Goal: Complete application form

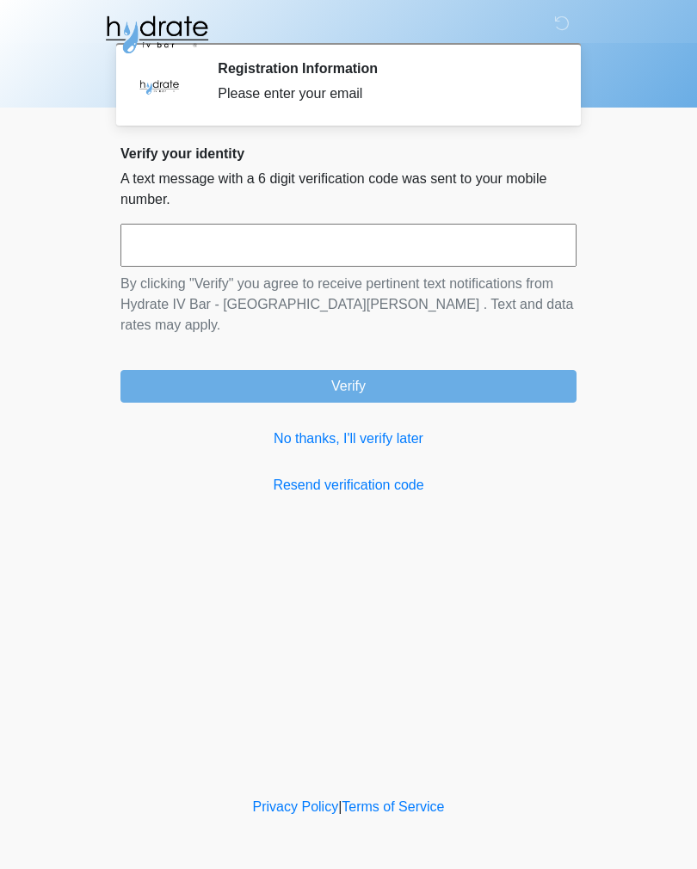
click at [413, 241] on input "text" at bounding box center [349, 245] width 456 height 43
type input "******"
click at [481, 330] on form "****** By clicking "Verify" you agree to receive pertinent text notifications f…" at bounding box center [349, 313] width 456 height 179
click at [517, 370] on button "Verify" at bounding box center [349, 386] width 456 height 33
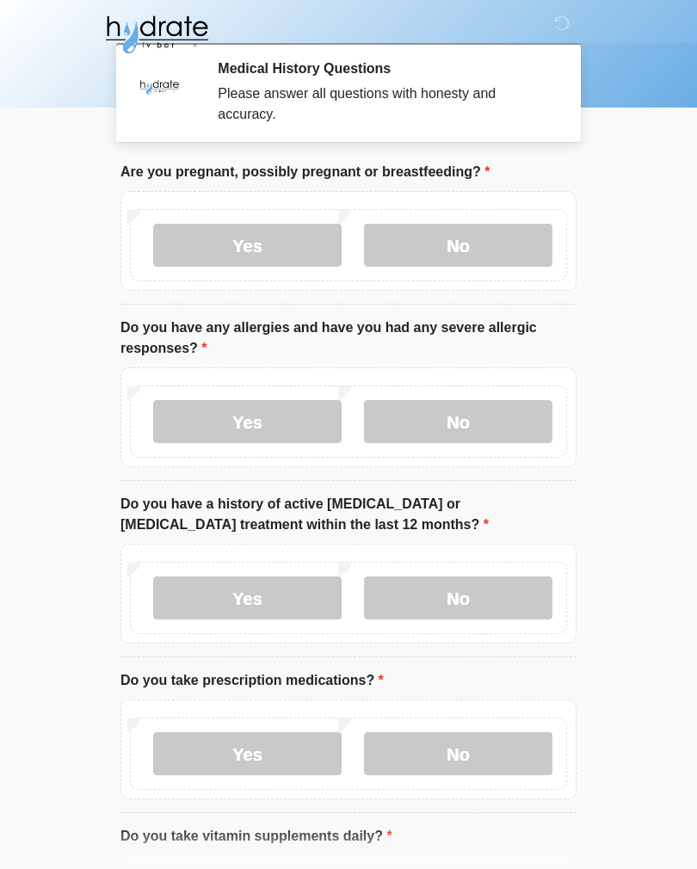
click at [518, 263] on label "No" at bounding box center [458, 245] width 189 height 43
click at [263, 430] on label "Yes" at bounding box center [247, 421] width 189 height 43
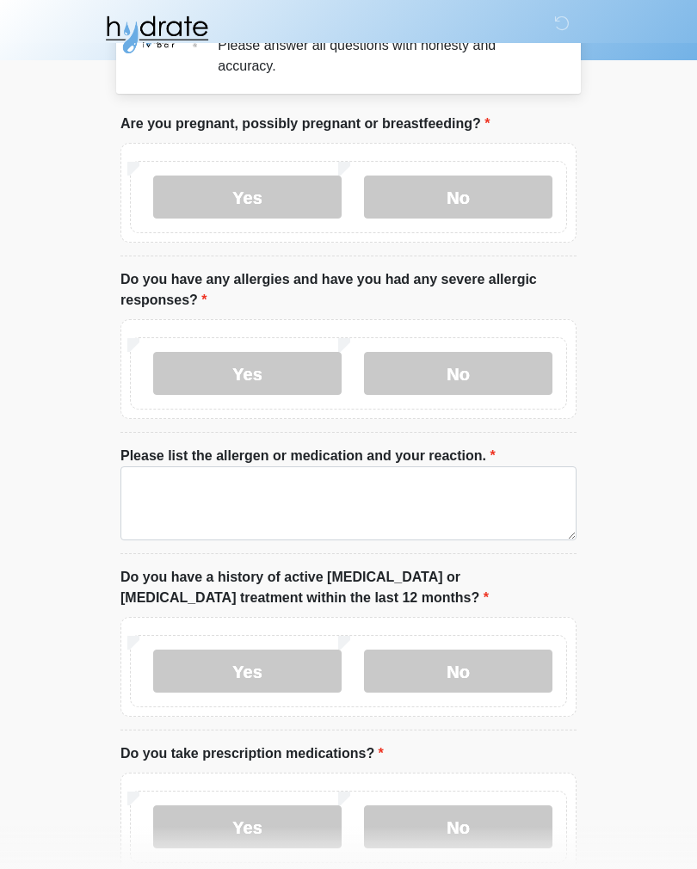
scroll to position [50, 0]
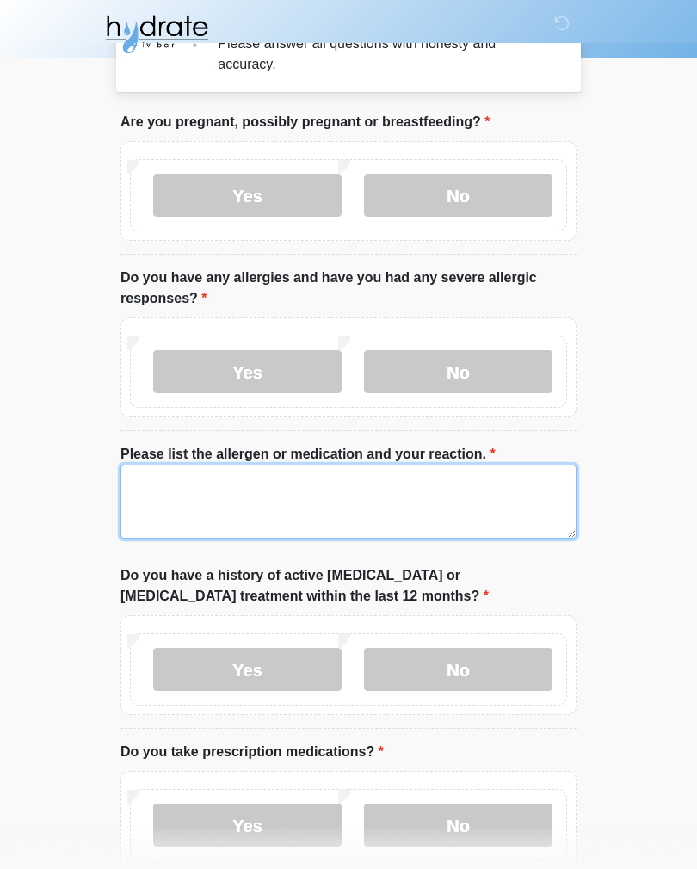
click at [487, 506] on textarea "Please list the allergen or medication and your reaction." at bounding box center [349, 502] width 456 height 74
click at [370, 481] on textarea "**********" at bounding box center [349, 502] width 456 height 74
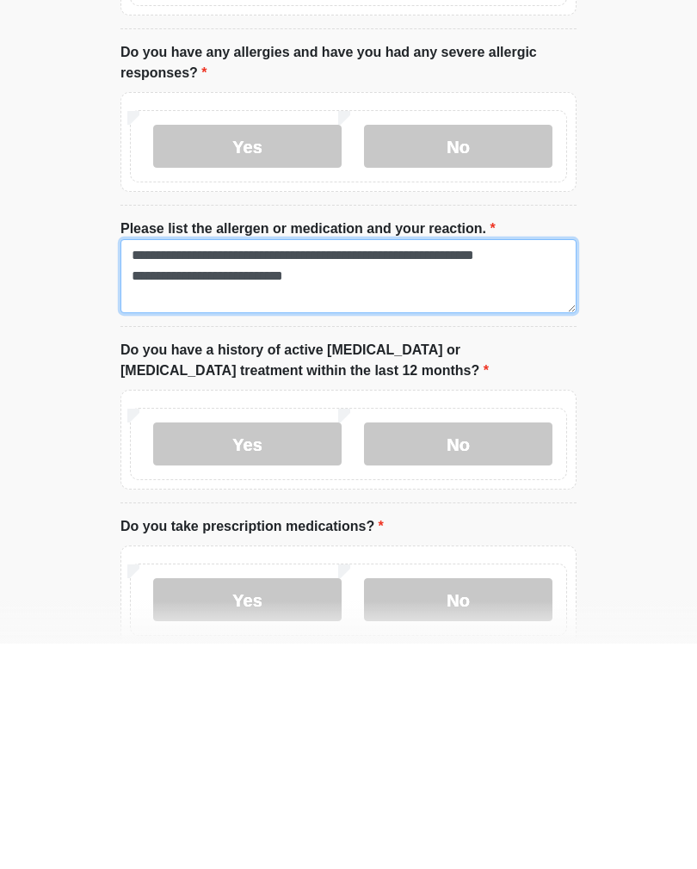
type textarea "**********"
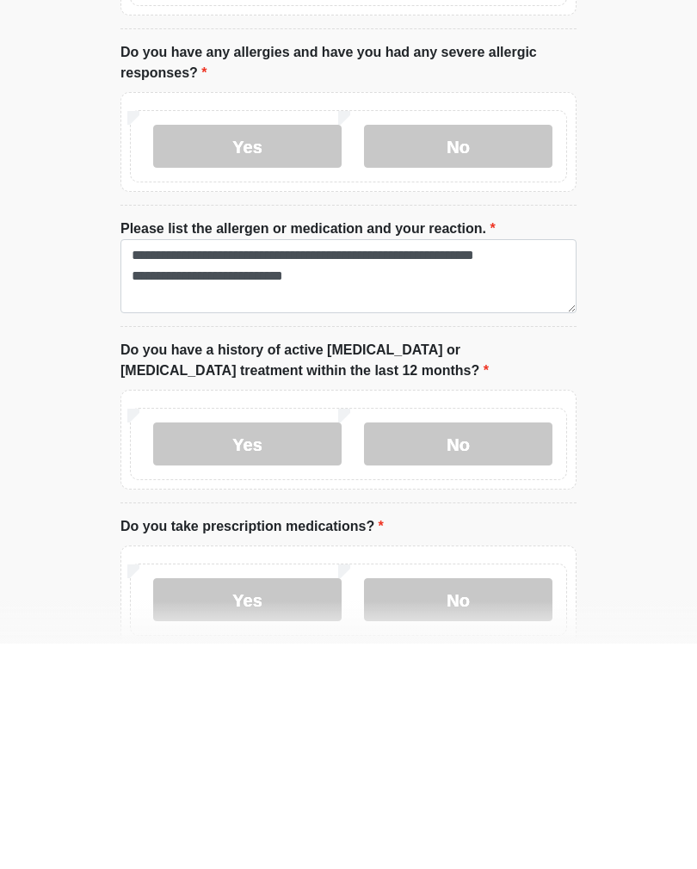
click at [443, 634] on div "Yes No" at bounding box center [348, 670] width 437 height 72
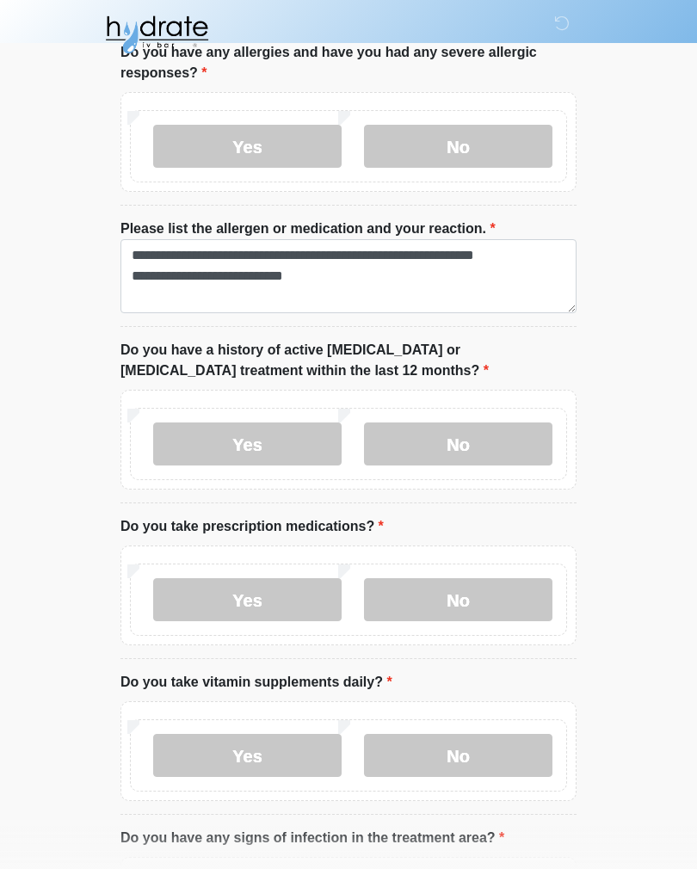
click at [522, 427] on label "No" at bounding box center [458, 444] width 189 height 43
click at [214, 614] on label "Yes" at bounding box center [247, 600] width 189 height 43
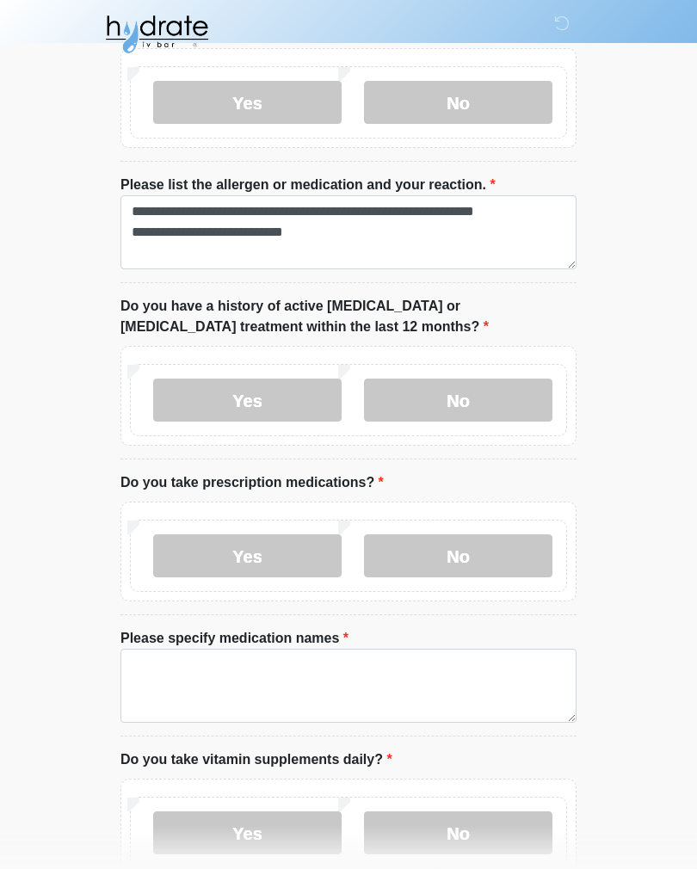
scroll to position [424, 0]
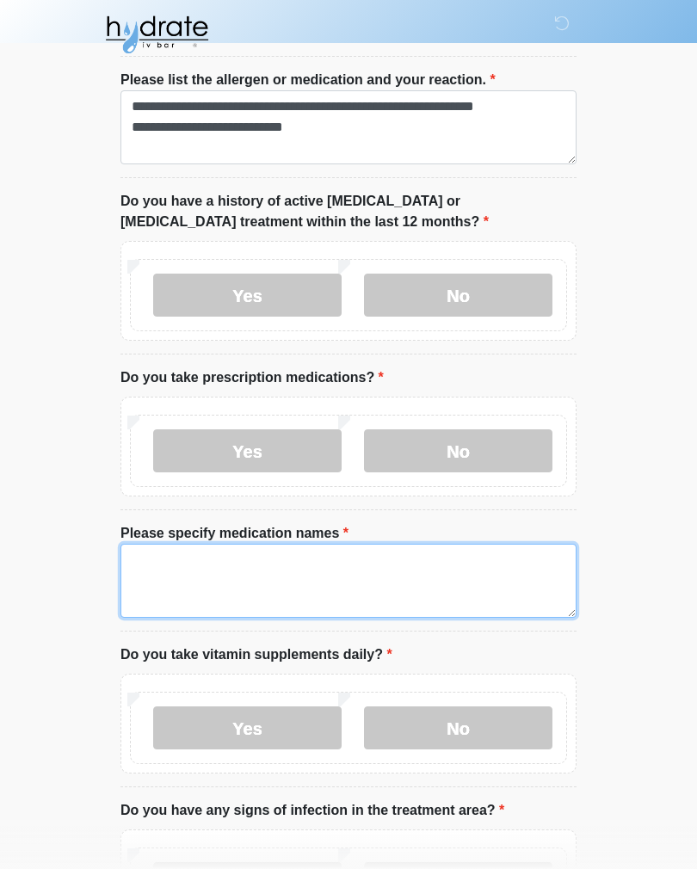
click at [480, 550] on textarea "Please specify medication names" at bounding box center [349, 581] width 456 height 74
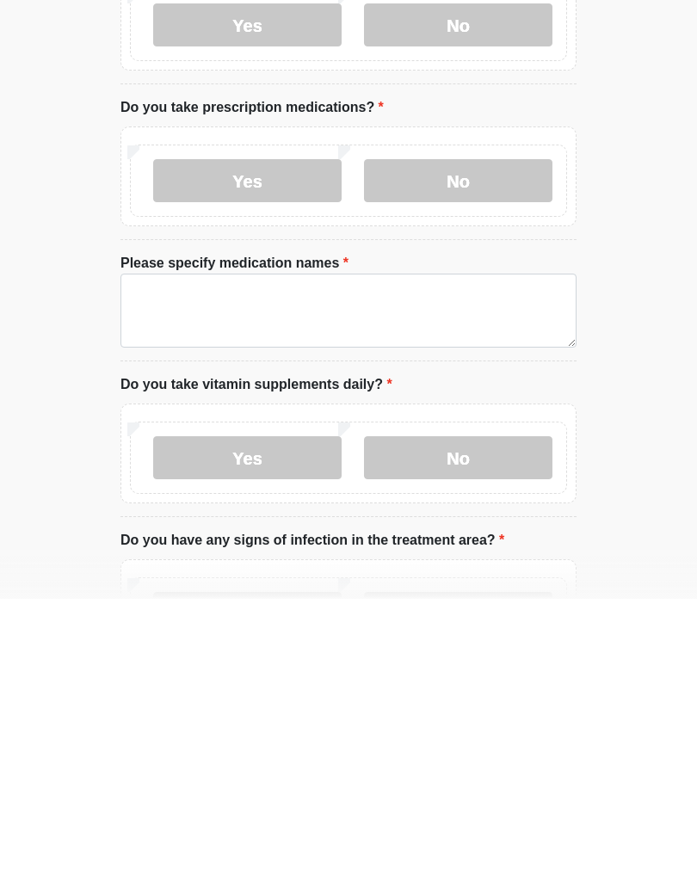
click at [455, 707] on label "No" at bounding box center [458, 728] width 189 height 43
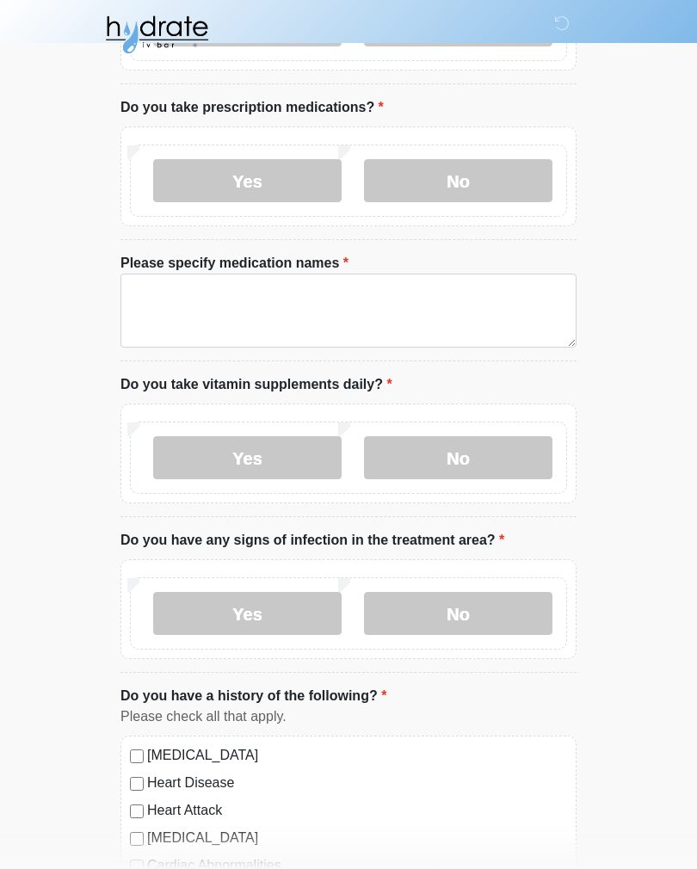
click at [418, 615] on label "No" at bounding box center [458, 613] width 189 height 43
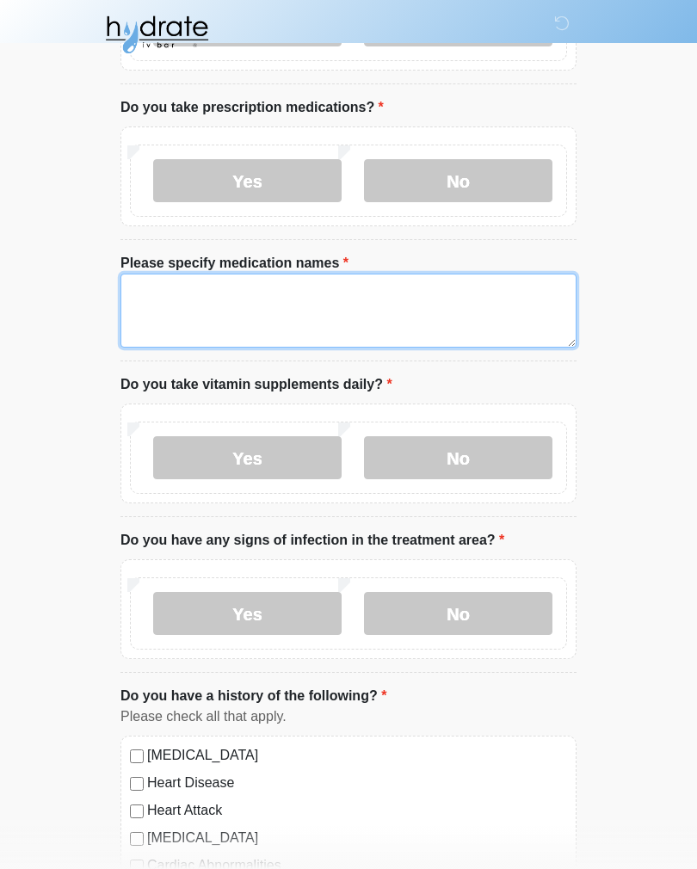
click at [193, 307] on textarea "Please specify medication names" at bounding box center [349, 311] width 456 height 74
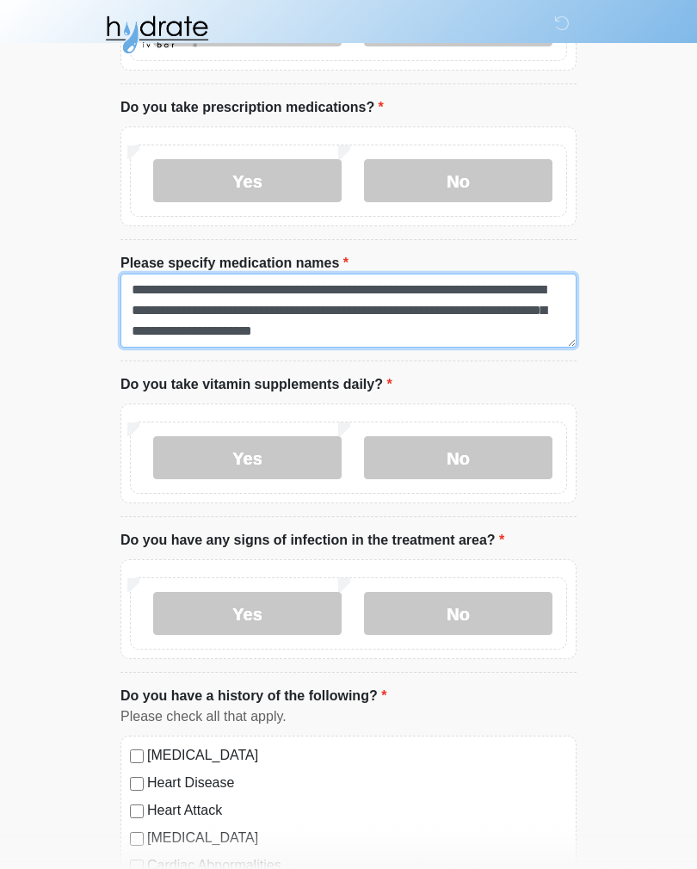
type textarea "**********"
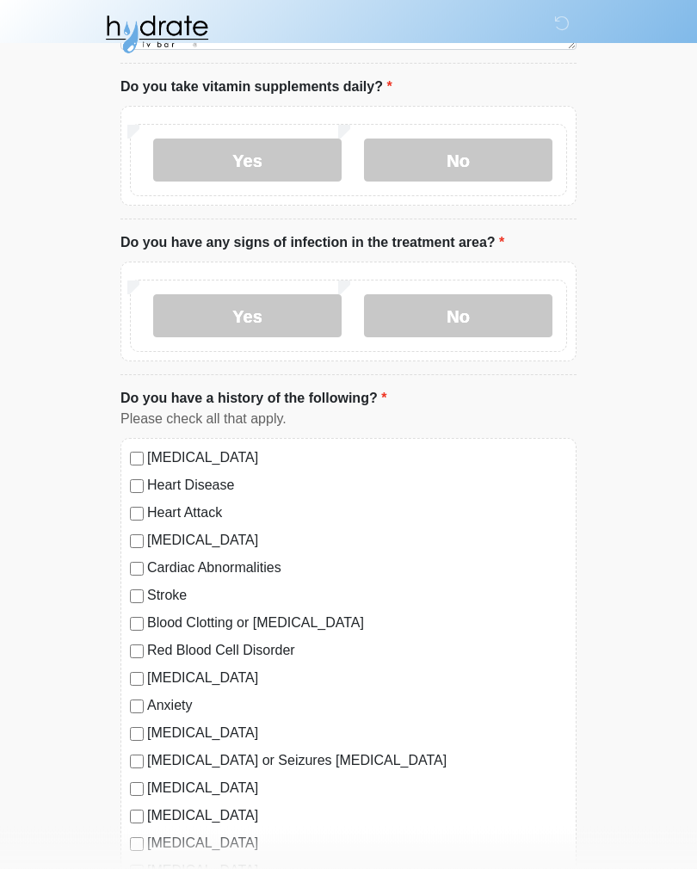
scroll to position [1085, 0]
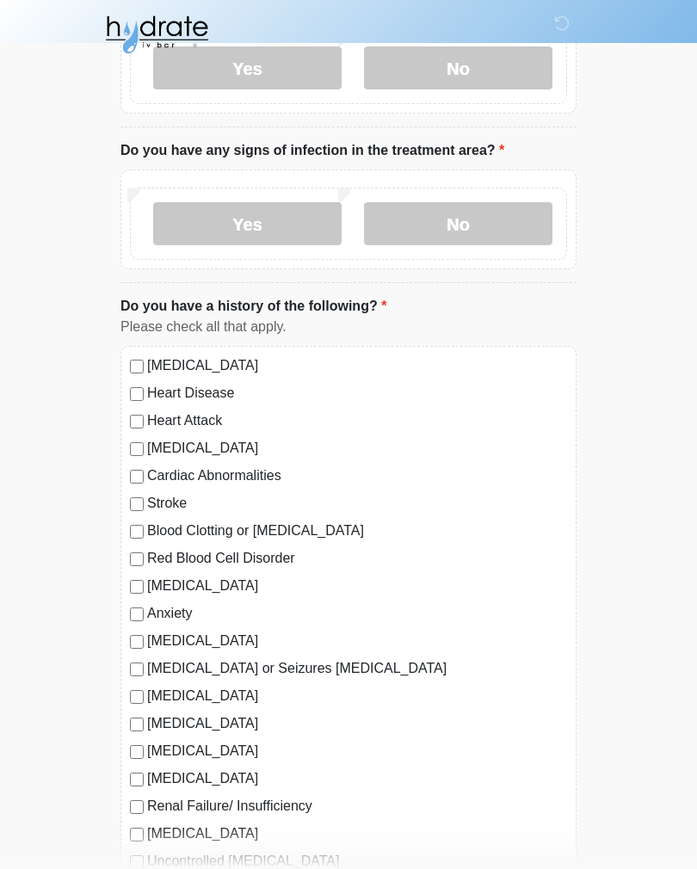
click at [236, 481] on label "Cardiac Abnormalities" at bounding box center [357, 476] width 420 height 21
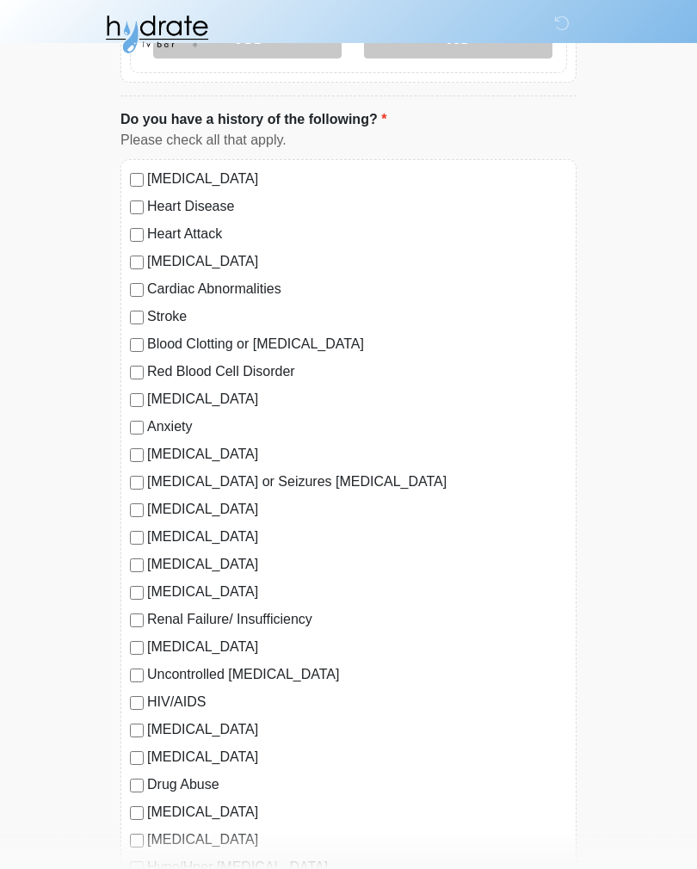
scroll to position [1276, 0]
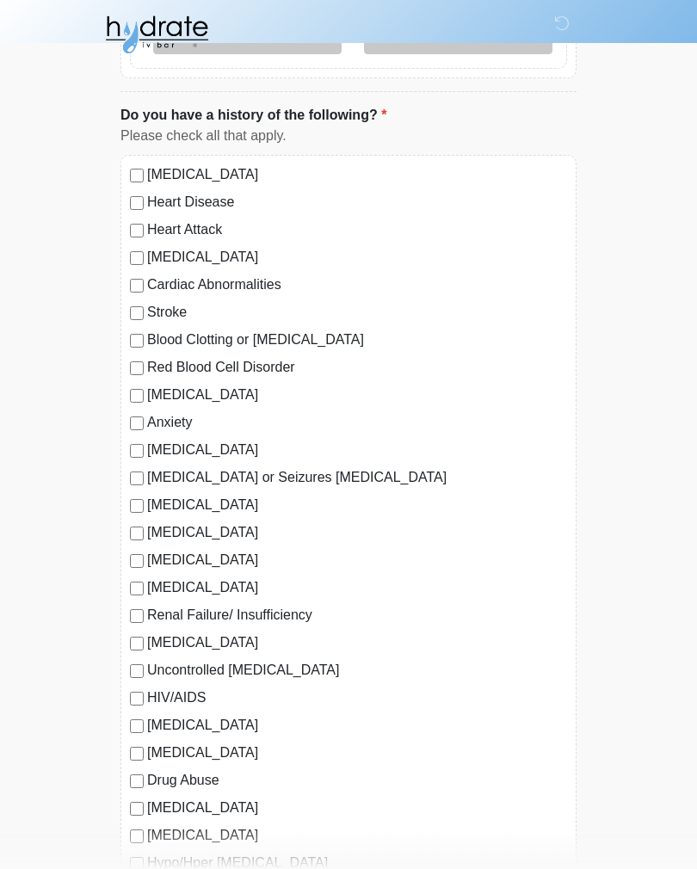
click at [152, 424] on label "Anxiety" at bounding box center [357, 422] width 420 height 21
click at [235, 456] on label "[MEDICAL_DATA]" at bounding box center [357, 450] width 420 height 21
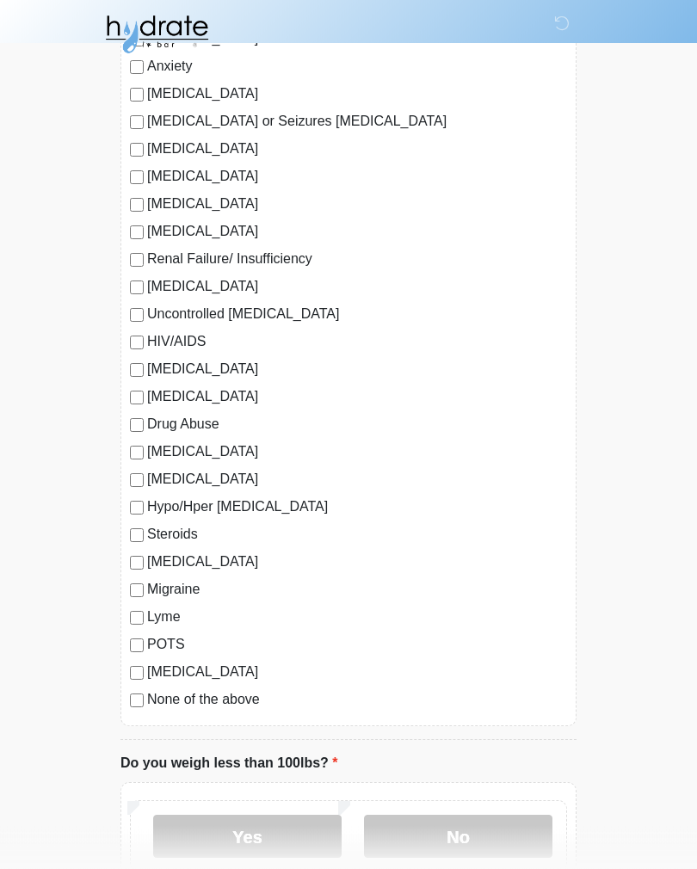
scroll to position [1632, 0]
click at [178, 641] on label "POTS" at bounding box center [357, 644] width 420 height 21
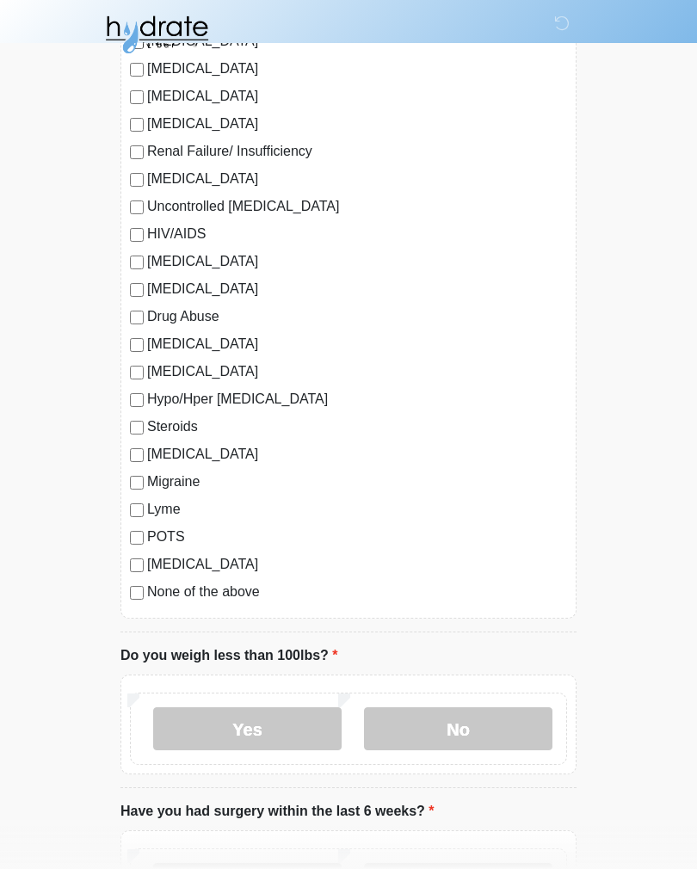
scroll to position [1740, 0]
click at [453, 708] on label "No" at bounding box center [458, 729] width 189 height 43
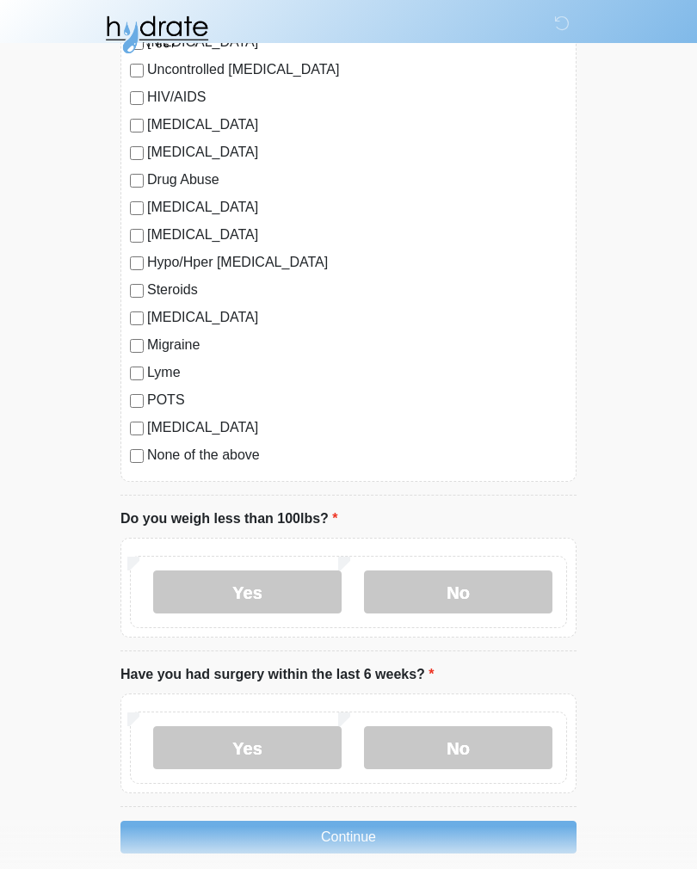
scroll to position [1923, 0]
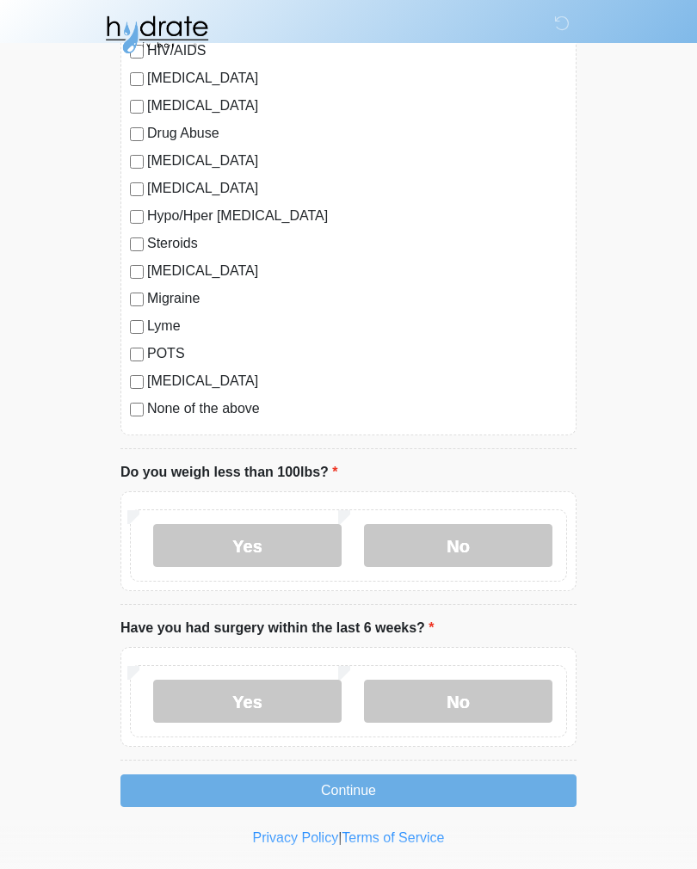
click at [476, 711] on label "No" at bounding box center [458, 701] width 189 height 43
click at [446, 783] on button "Continue" at bounding box center [349, 791] width 456 height 33
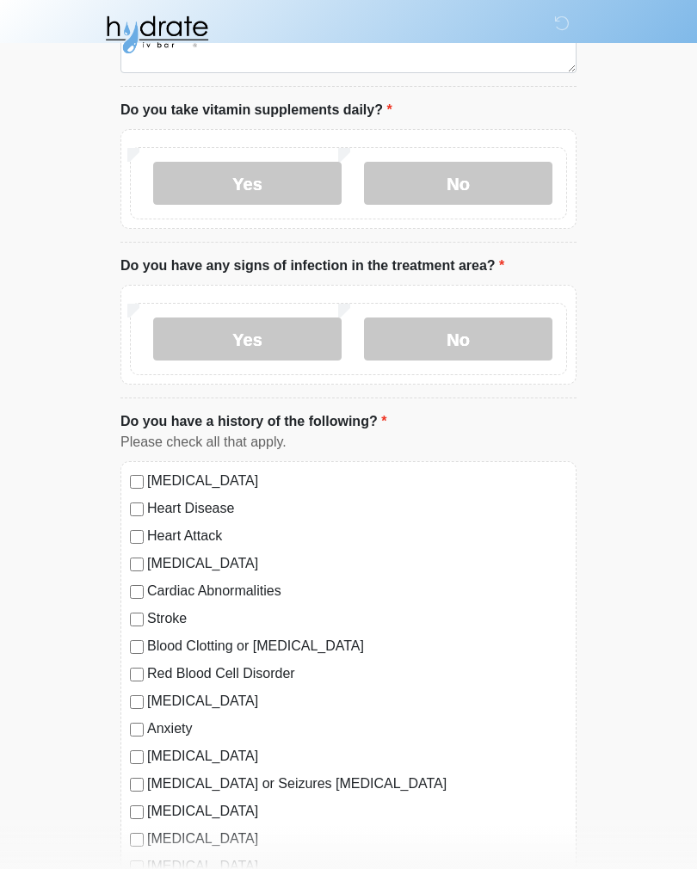
scroll to position [357, 0]
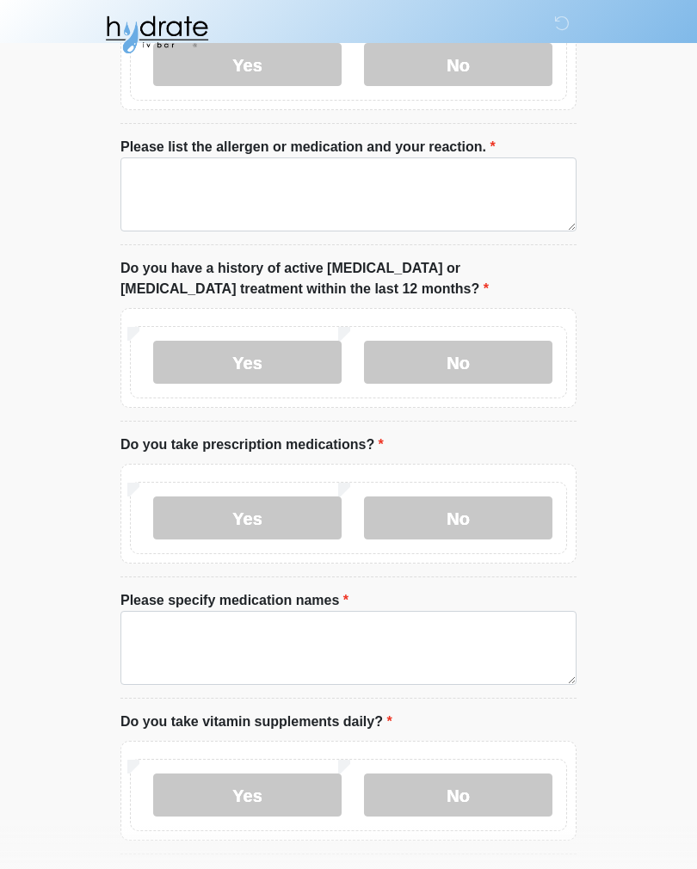
click at [314, 512] on html "‎ ‎ ‎ Medical History Questions Please answer all questions with honesty and ac…" at bounding box center [348, 77] width 697 height 869
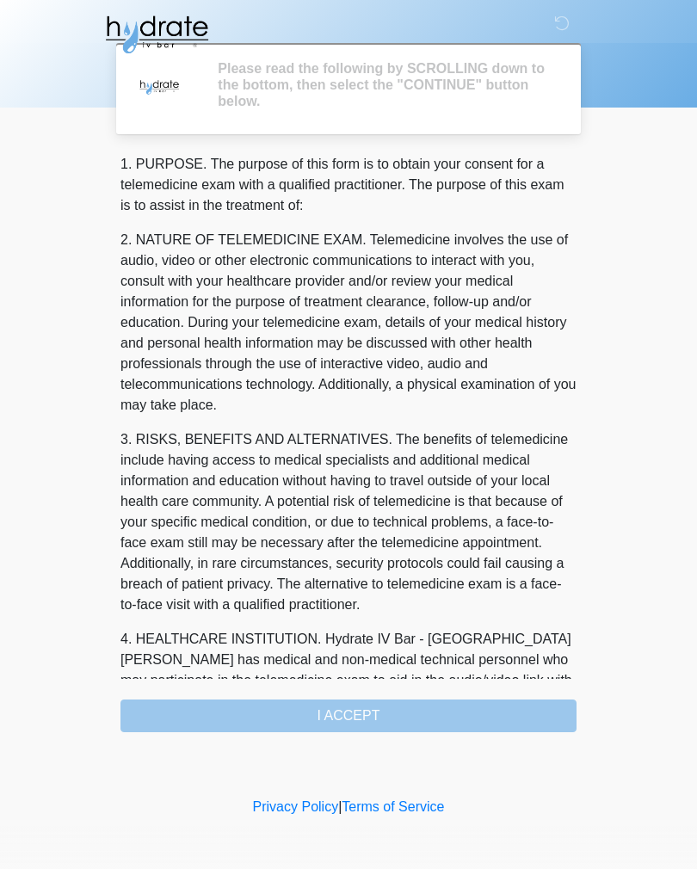
scroll to position [0, 0]
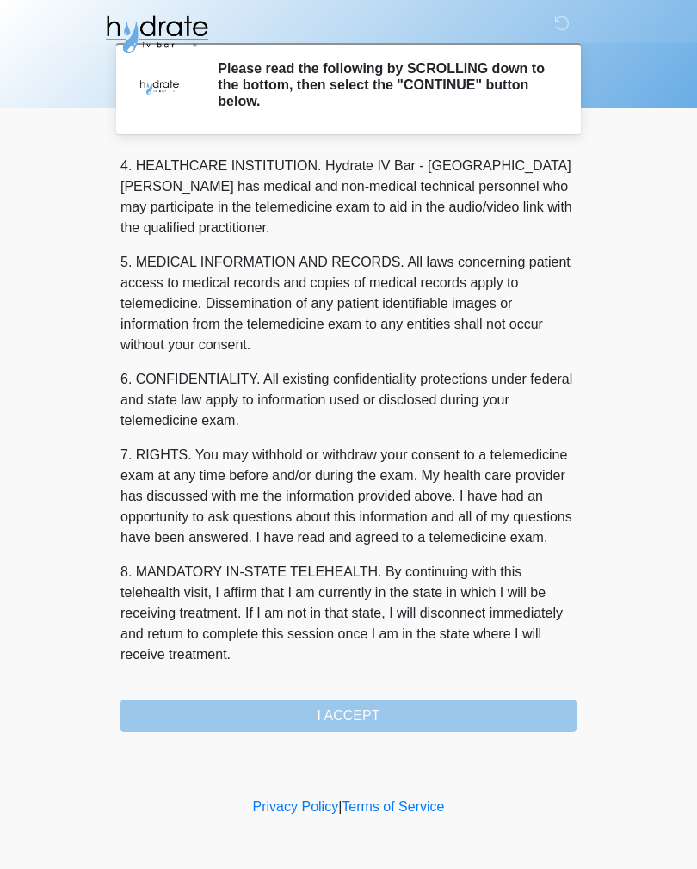
click at [401, 704] on button "I ACCEPT" at bounding box center [349, 716] width 456 height 33
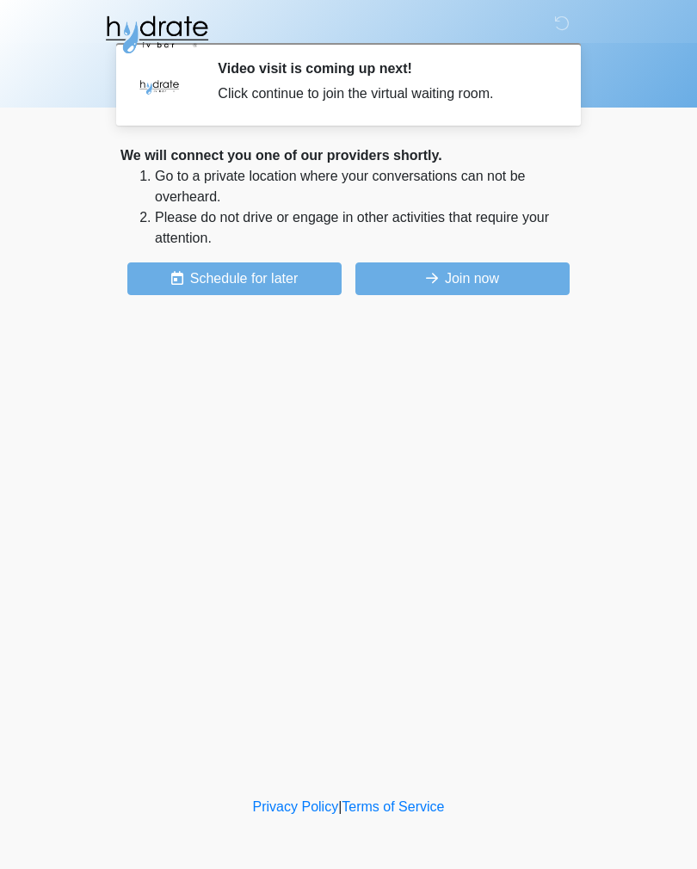
click at [529, 279] on button "Join now" at bounding box center [463, 279] width 214 height 33
